Goal: Information Seeking & Learning: Understand process/instructions

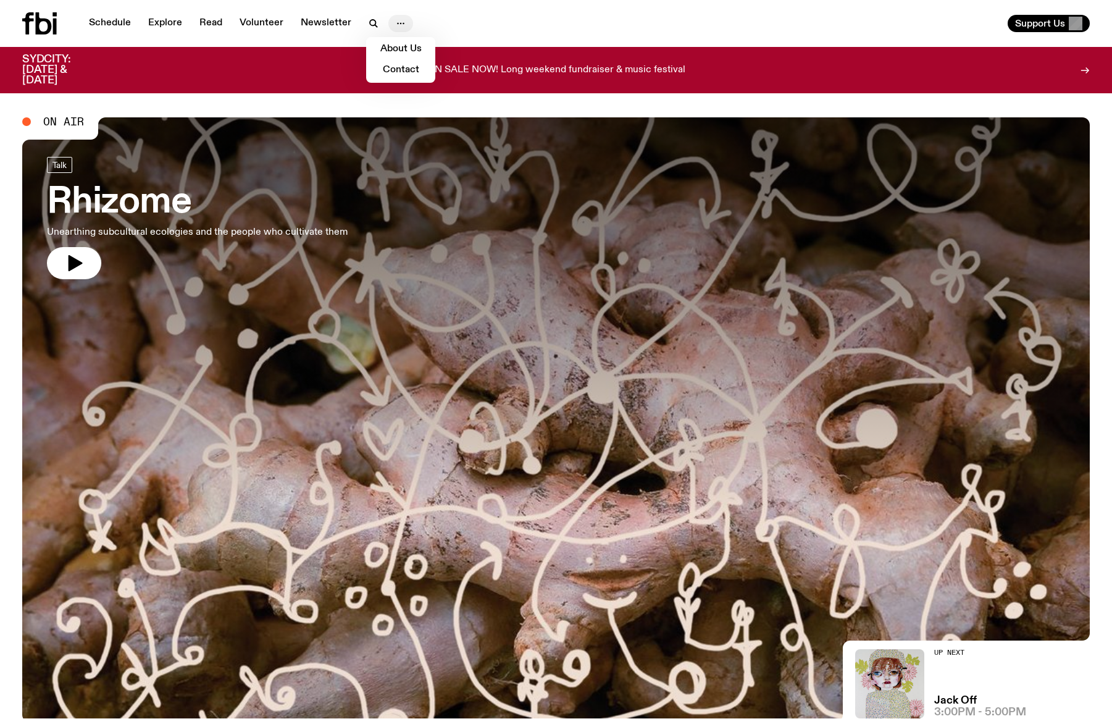
click at [403, 22] on icon "button" at bounding box center [400, 23] width 15 height 15
click at [403, 21] on icon "button" at bounding box center [400, 23] width 15 height 15
click at [404, 21] on icon "button" at bounding box center [400, 23] width 15 height 15
click at [402, 75] on link "Contact" at bounding box center [401, 70] width 62 height 17
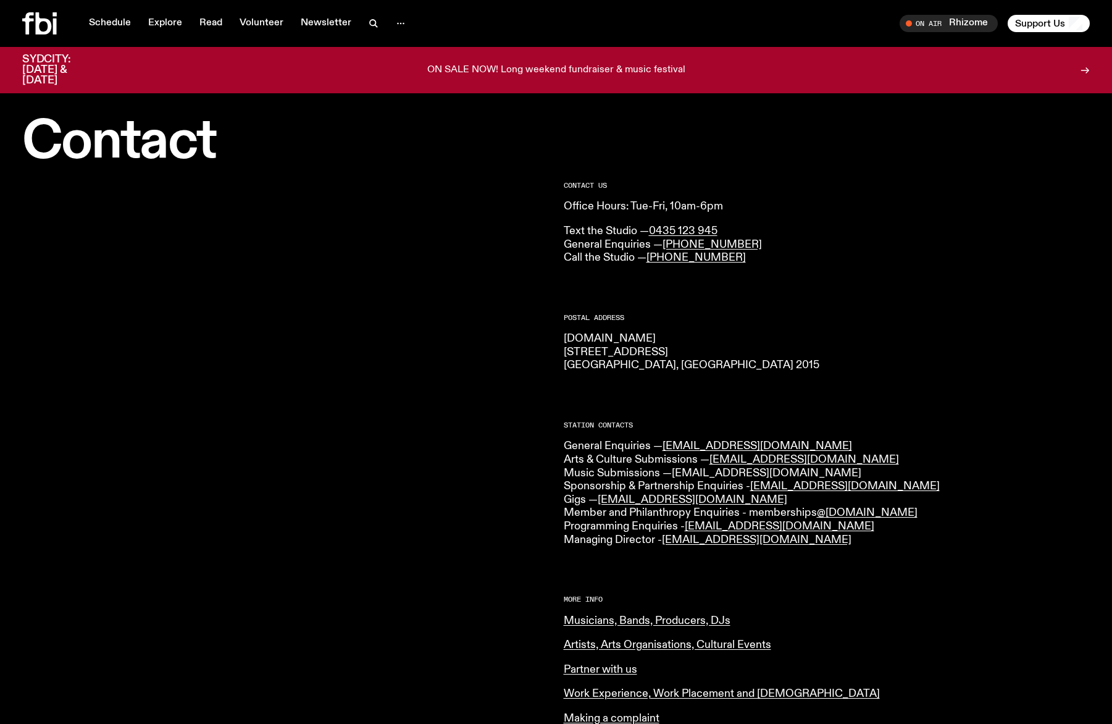
drag, startPoint x: 782, startPoint y: 468, endPoint x: 676, endPoint y: 469, distance: 106.2
click at [676, 469] on p "General Enquiries — [EMAIL_ADDRESS][DOMAIN_NAME] Arts & Culture Submissions — […" at bounding box center [827, 493] width 527 height 107
copy p "Music Submissions — [EMAIL_ADDRESS][DOMAIN_NAME]"
click at [908, 261] on p "Text the Studio — 0435 123 945 General Enquiries — [PHONE_NUMBER] Call the Stud…" at bounding box center [827, 245] width 527 height 40
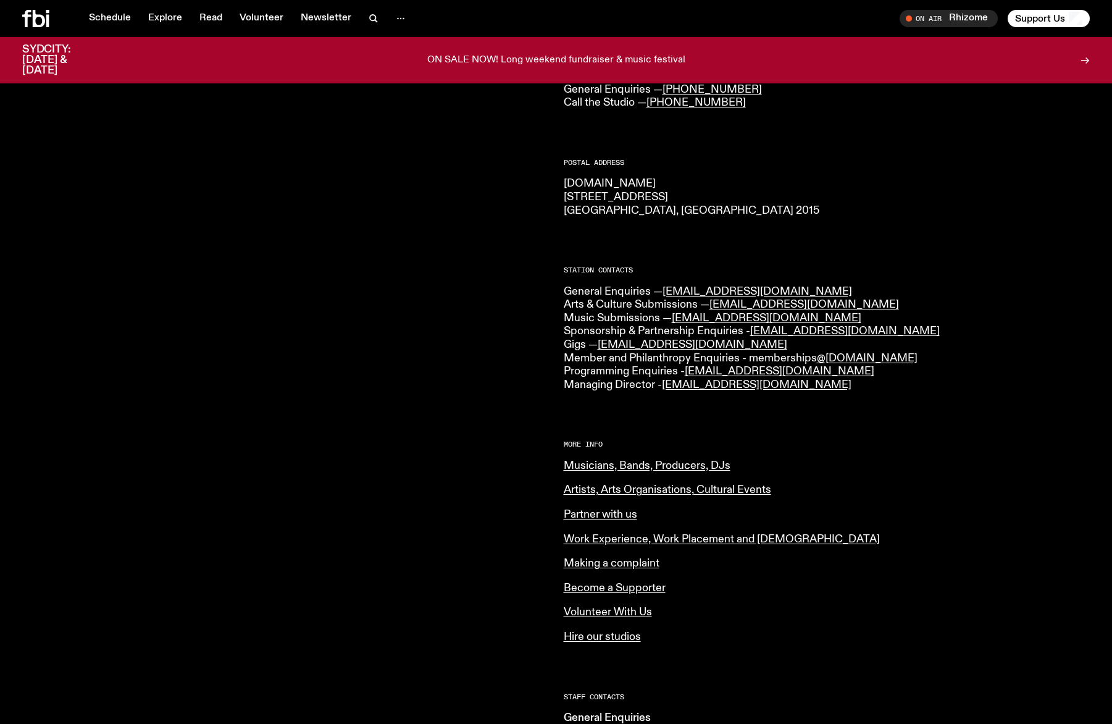
scroll to position [327, 0]
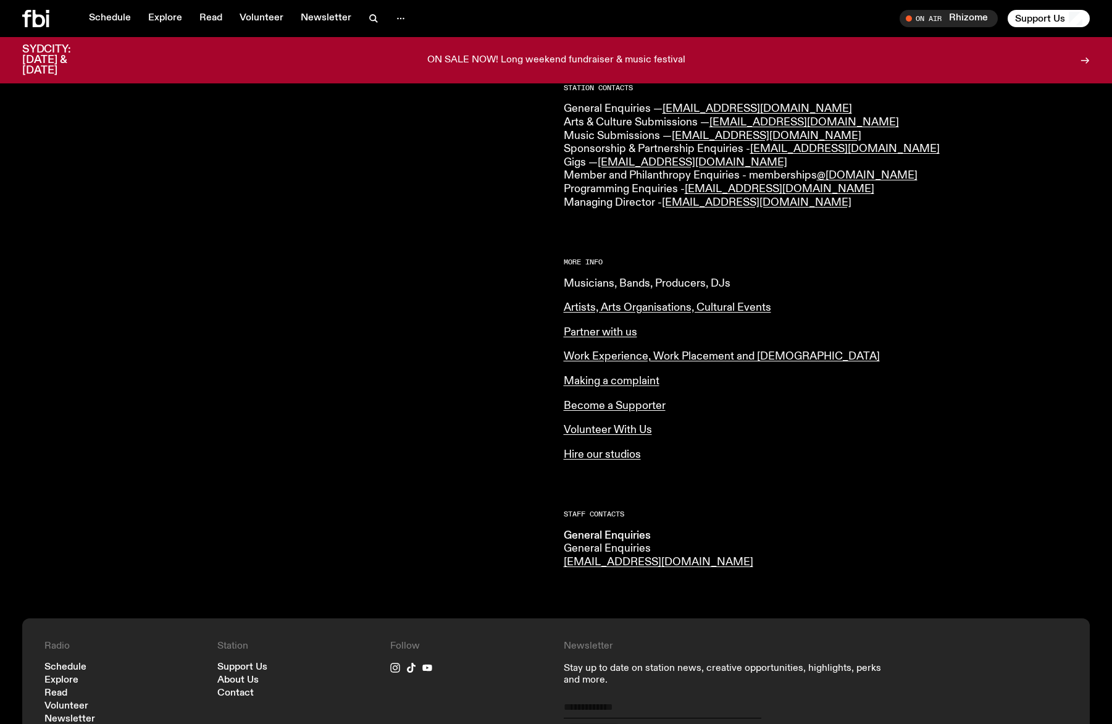
click at [688, 282] on link "Musicians, Bands, Producers, DJs" at bounding box center [647, 283] width 167 height 11
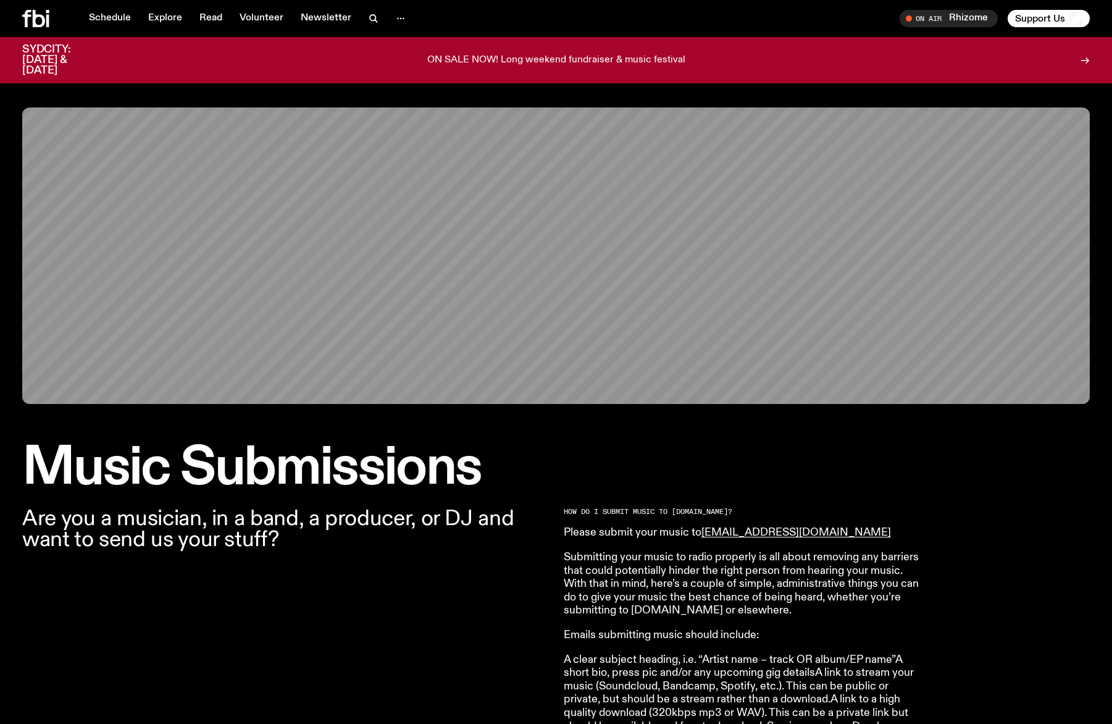
scroll to position [314, 0]
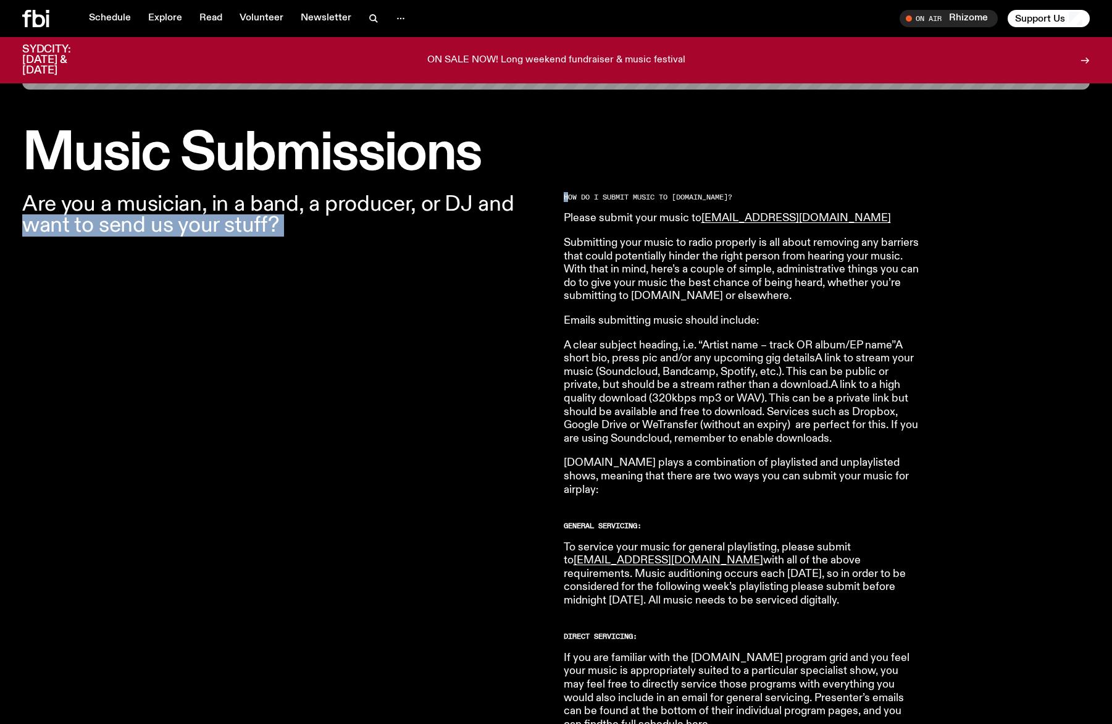
drag, startPoint x: 555, startPoint y: 190, endPoint x: 755, endPoint y: 376, distance: 272.6
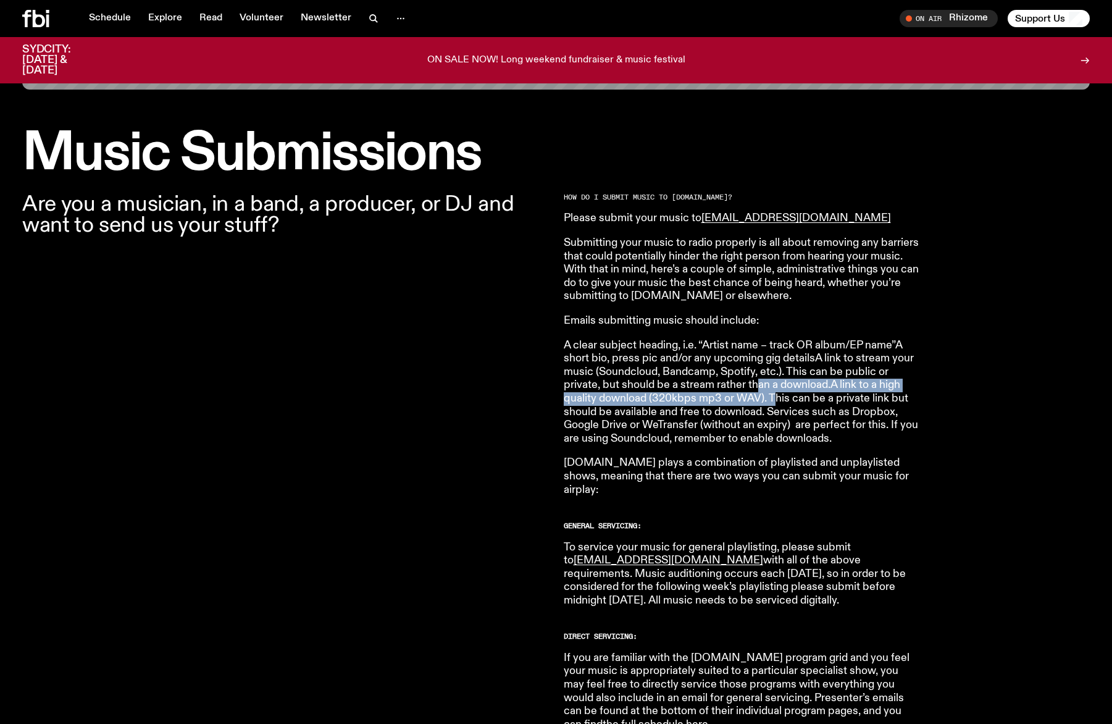
drag, startPoint x: 755, startPoint y: 376, endPoint x: 795, endPoint y: 411, distance: 53.0
click at [798, 425] on p "A clear subject heading, i.e. “Artist name – track OR album/EP name”A short bio…" at bounding box center [742, 392] width 356 height 107
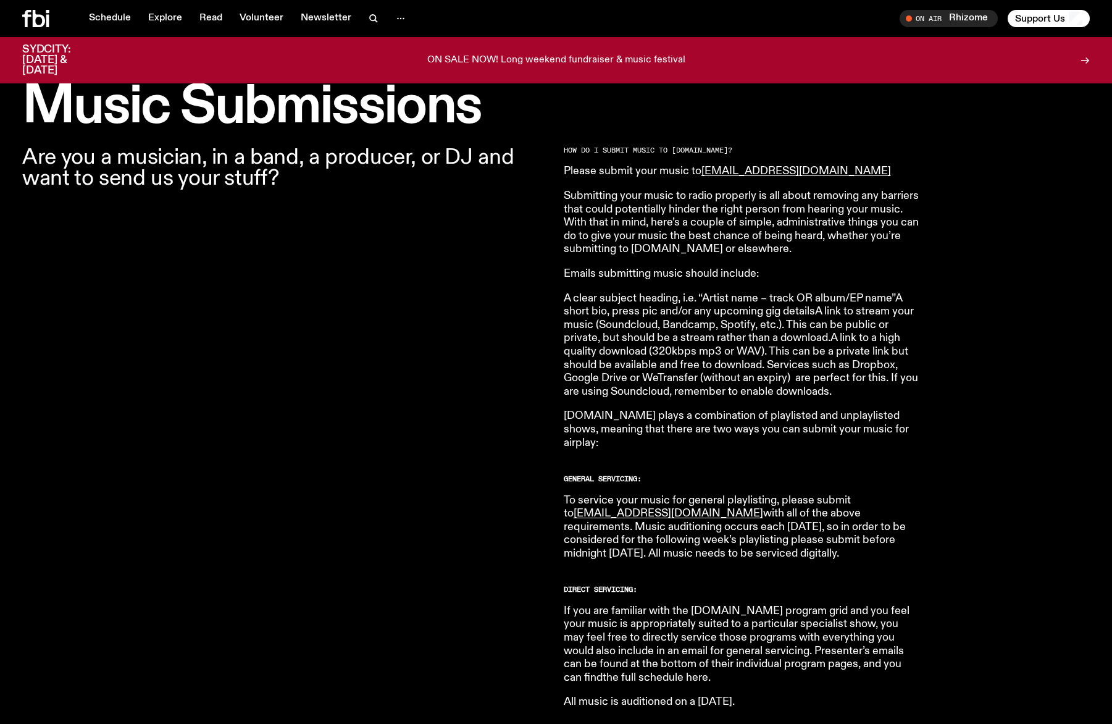
scroll to position [368, 0]
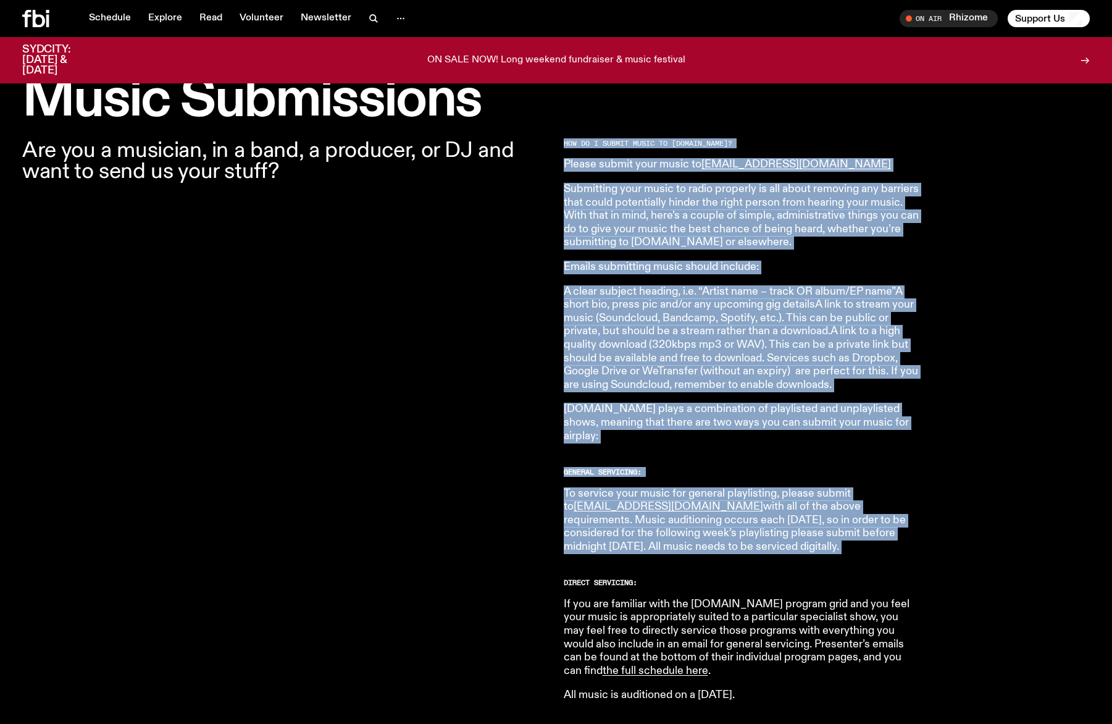
drag, startPoint x: 582, startPoint y: 209, endPoint x: 939, endPoint y: 534, distance: 482.5
copy article "HOW DO I SUBMIT MUSIC TO FBi.radio? Please submit your music to music@fbiradio.…"
